Goal: Transaction & Acquisition: Purchase product/service

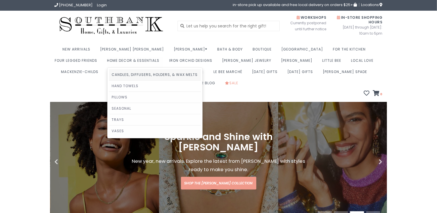
click at [109, 75] on link "Candles, Diffusers, Holders, & Wax Melts" at bounding box center [155, 74] width 92 height 11
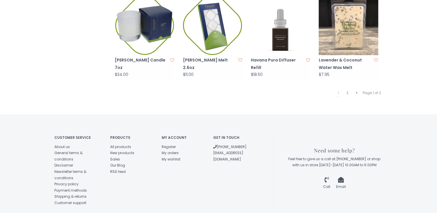
scroll to position [633, 0]
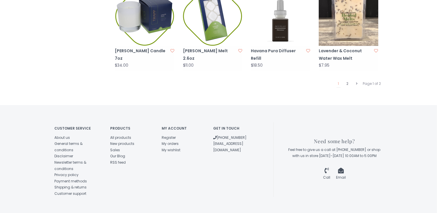
click at [348, 80] on link "2" at bounding box center [348, 83] width 5 height 7
